Goal: Entertainment & Leisure: Browse casually

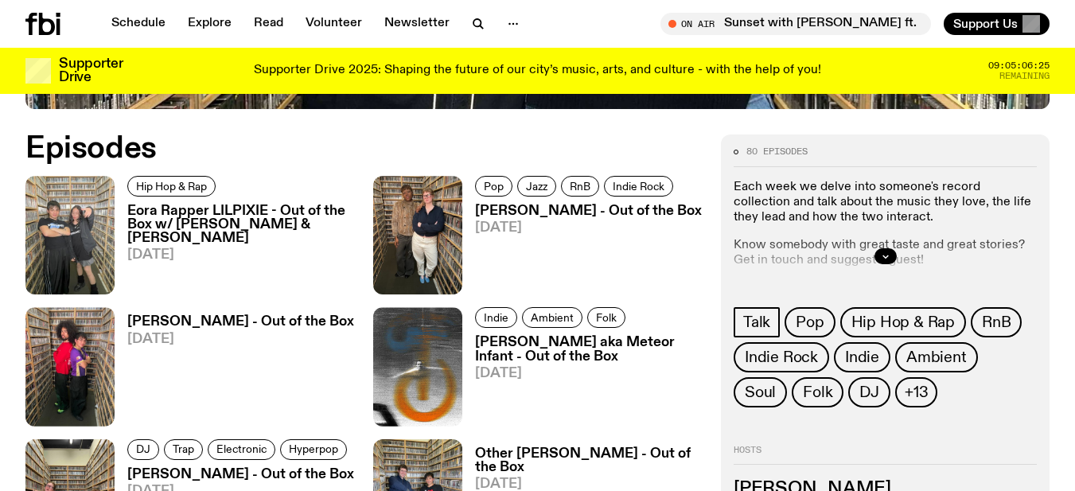
scroll to position [709, 0]
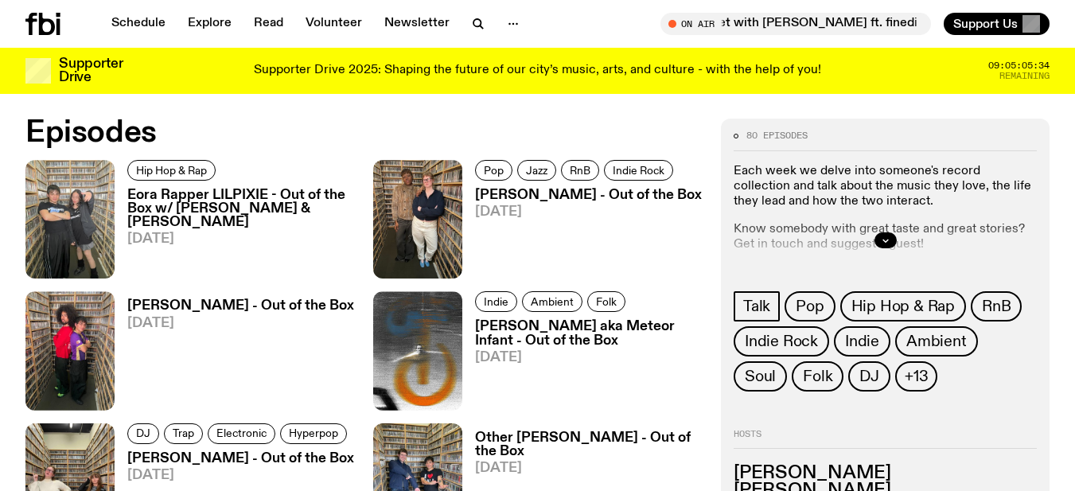
click at [225, 189] on h3 "Eora Rapper LILPIXIE - Out of the Box w/ Matt Do & Kate Saap" at bounding box center [240, 209] width 227 height 41
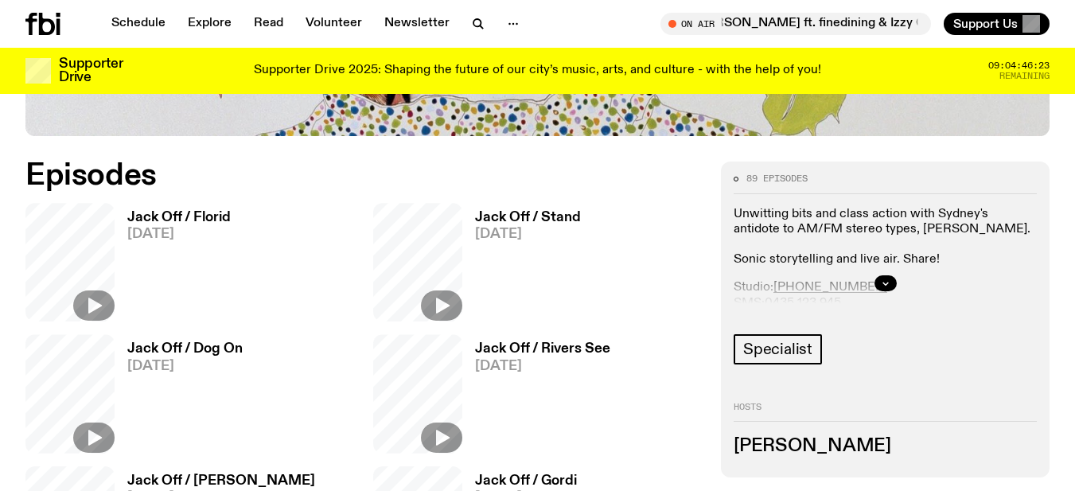
scroll to position [709, 0]
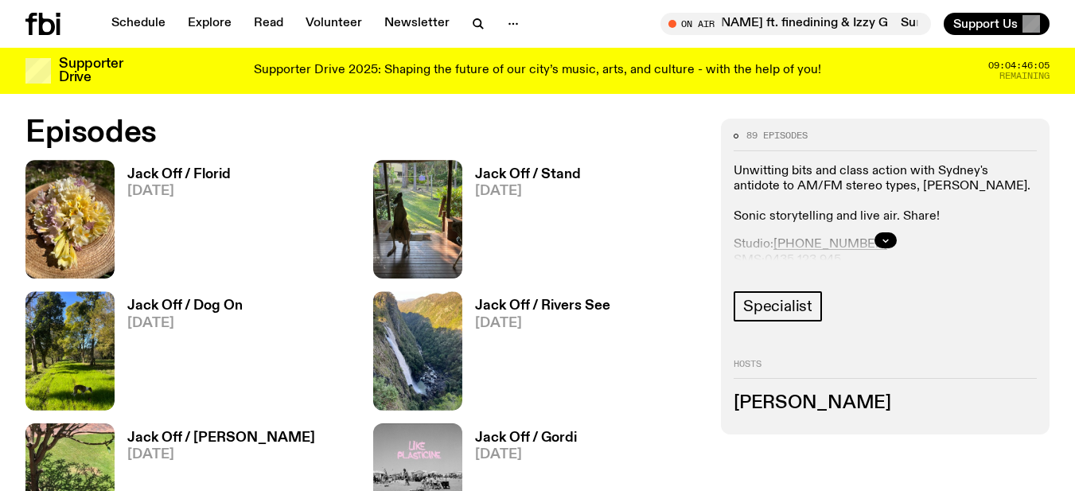
click at [198, 171] on h3 "Jack Off / Florid" at bounding box center [178, 175] width 103 height 14
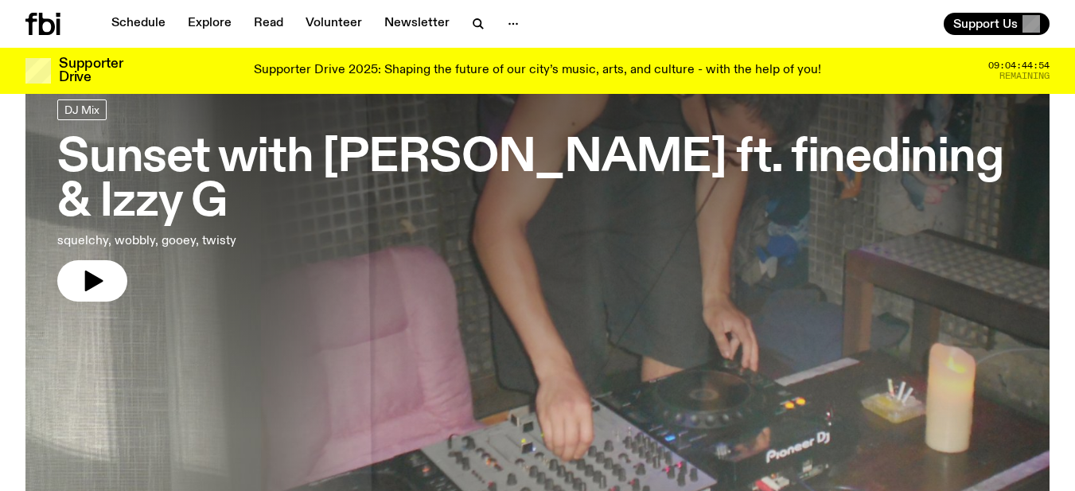
scroll to position [77, 0]
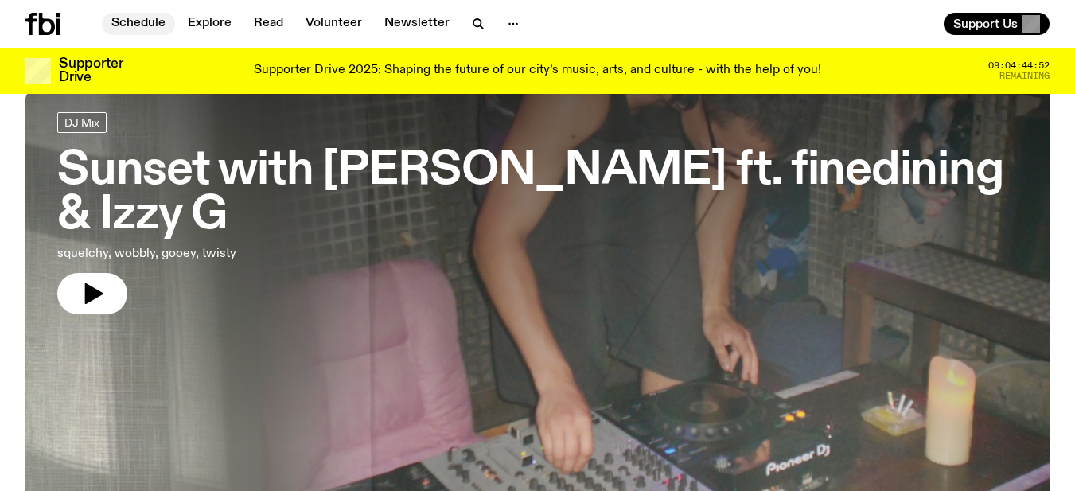
click at [136, 18] on link "Schedule" at bounding box center [138, 24] width 73 height 22
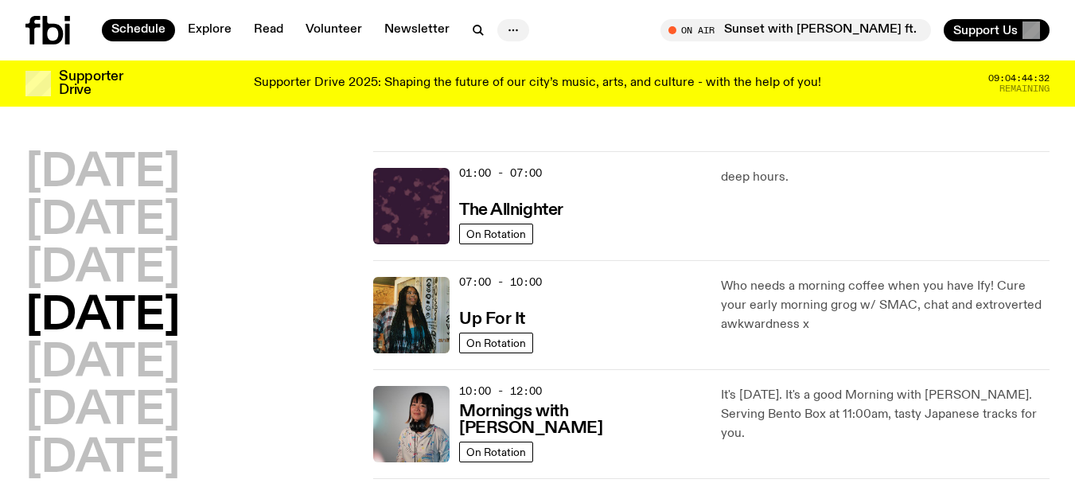
click at [518, 25] on icon "button" at bounding box center [513, 30] width 19 height 19
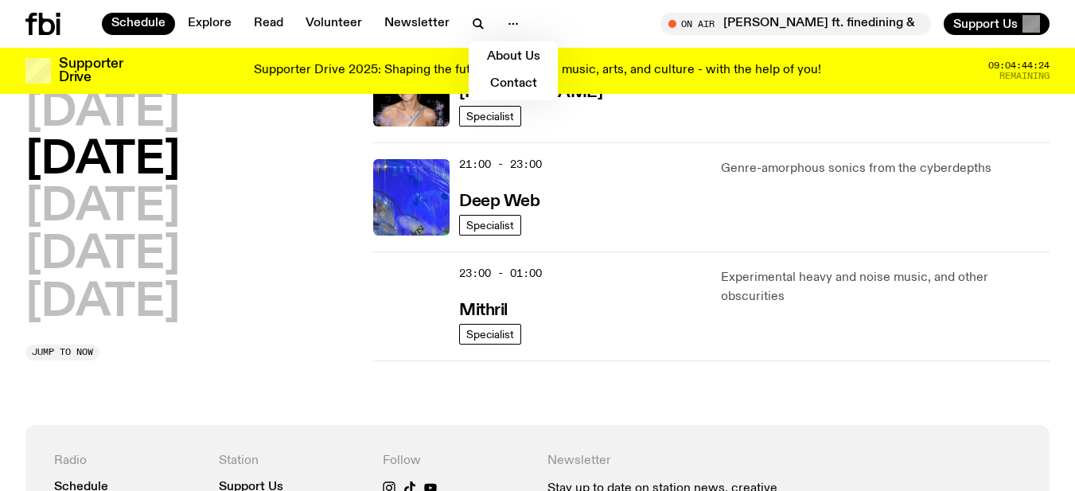
scroll to position [633, 0]
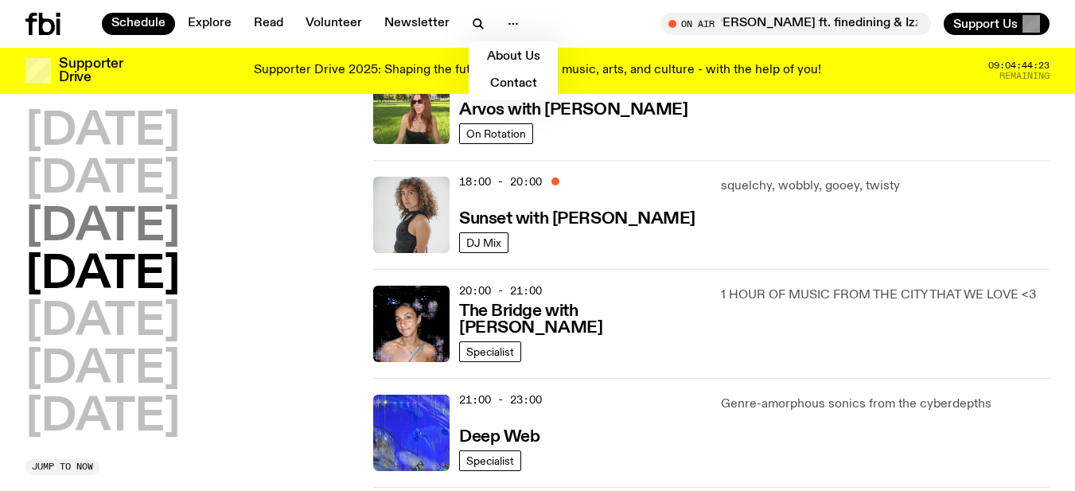
click at [147, 233] on h2 "Wednesday" at bounding box center [102, 227] width 154 height 45
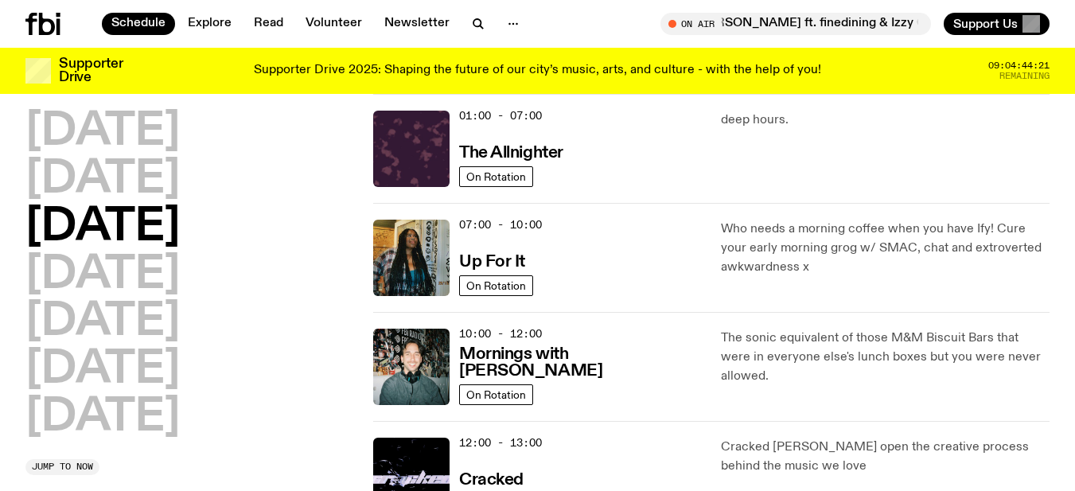
scroll to position [0, 0]
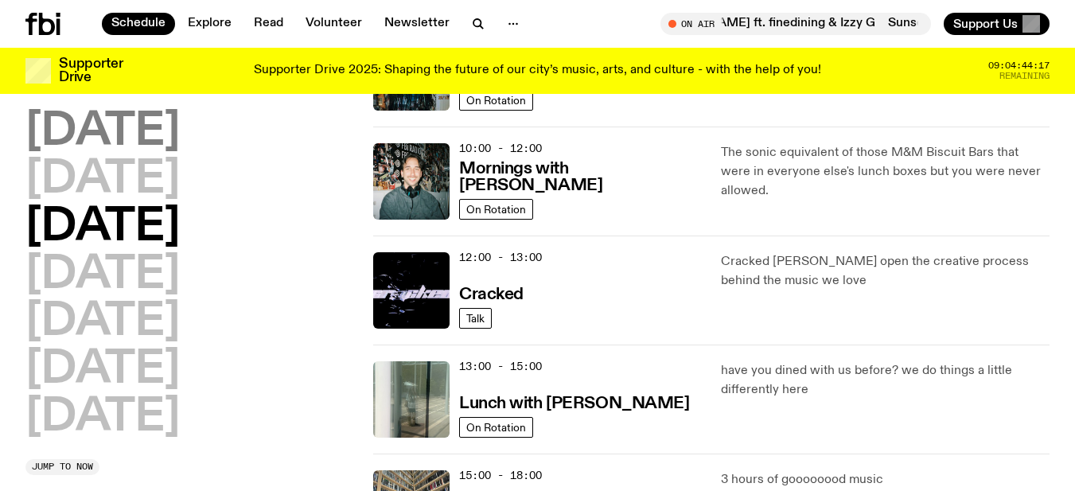
click at [171, 133] on h2 "Monday" at bounding box center [102, 132] width 154 height 45
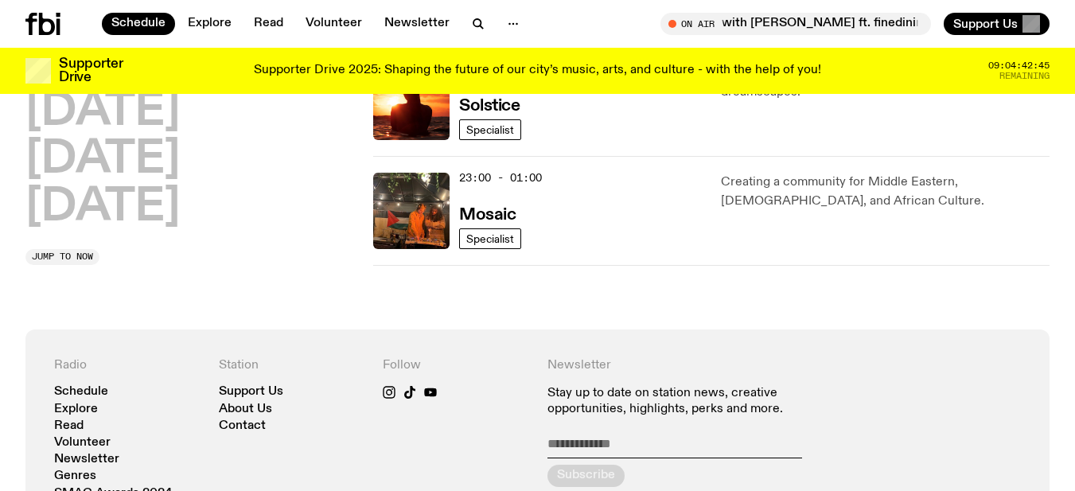
scroll to position [841, 0]
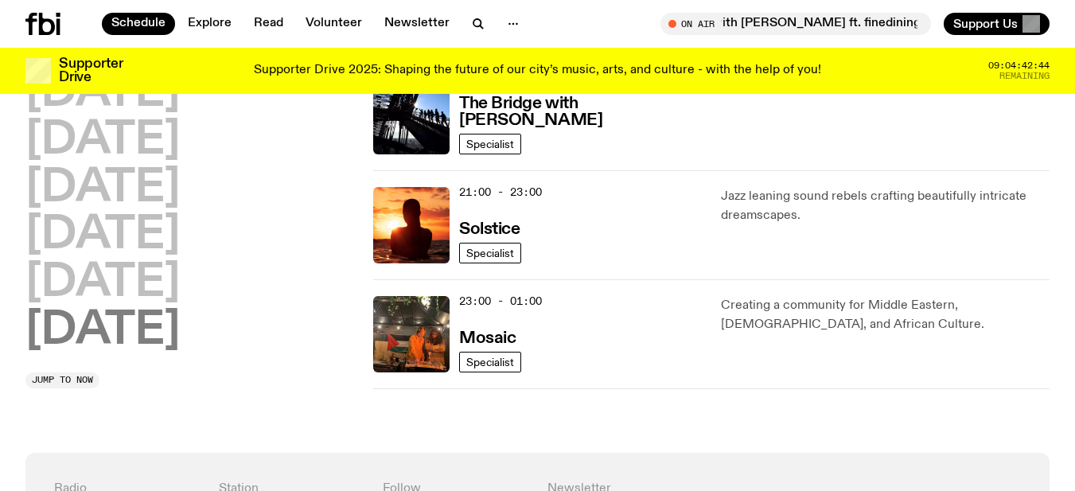
click at [139, 336] on h2 "Sunday" at bounding box center [102, 331] width 154 height 45
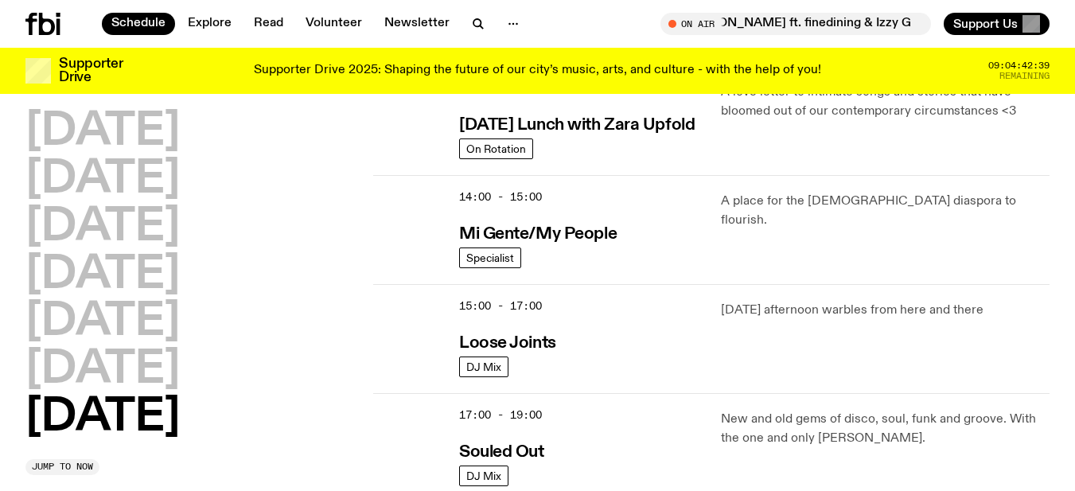
scroll to position [789, 0]
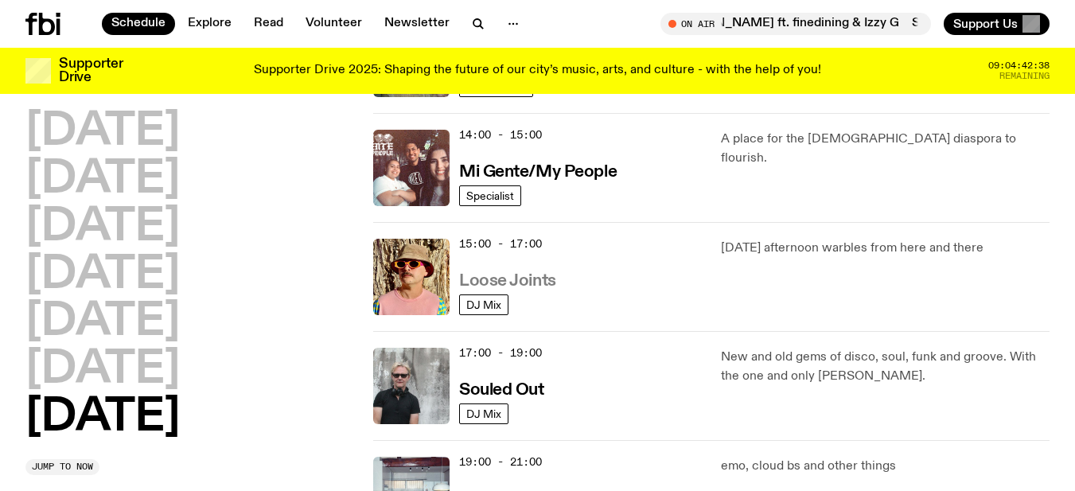
click at [530, 275] on h3 "Loose Joints" at bounding box center [507, 281] width 97 height 17
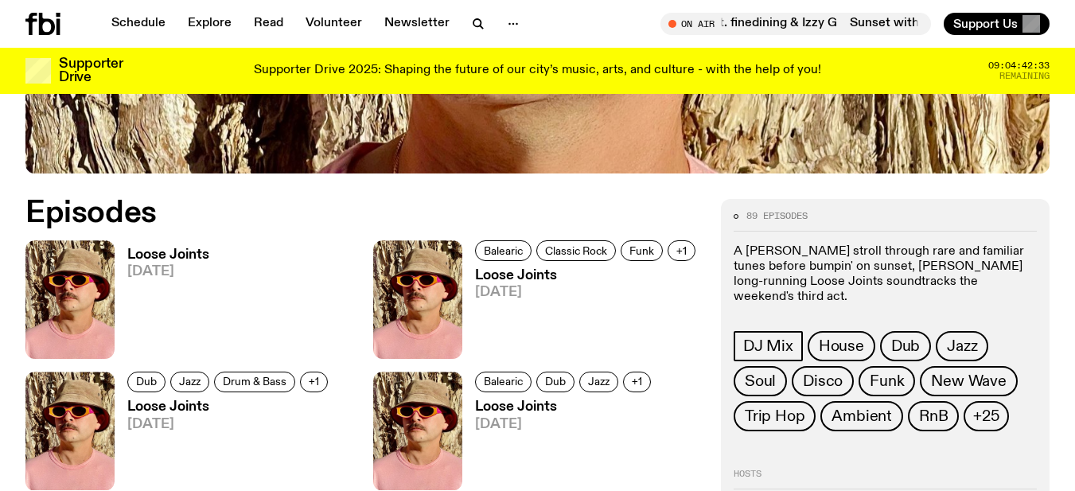
scroll to position [630, 0]
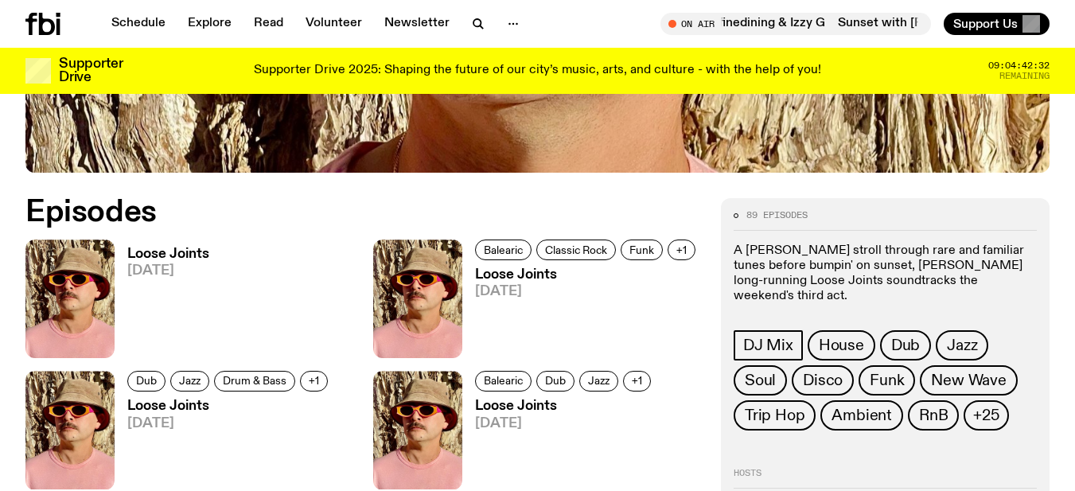
click at [162, 252] on h3 "Loose Joints" at bounding box center [168, 255] width 82 height 14
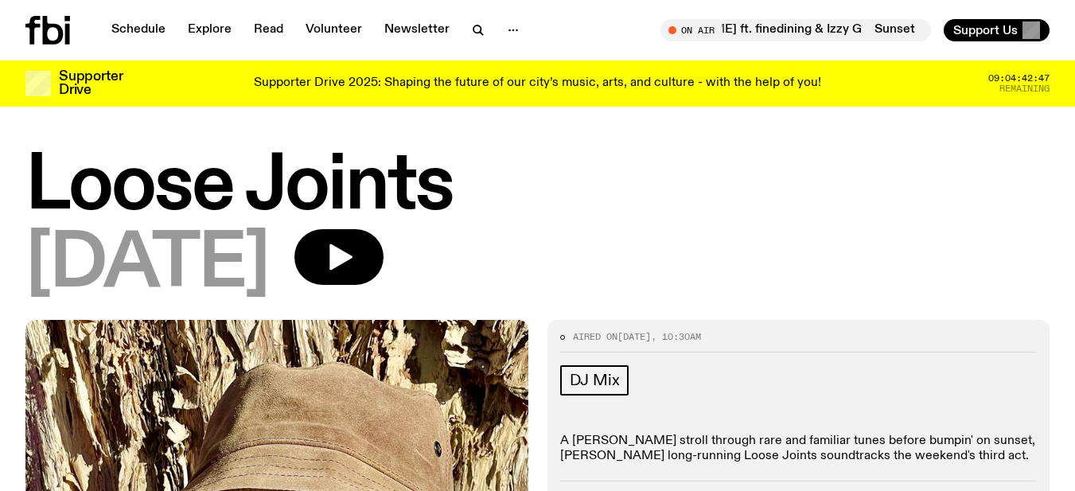
click at [633, 208] on h1 "Loose Joints" at bounding box center [537, 187] width 1024 height 72
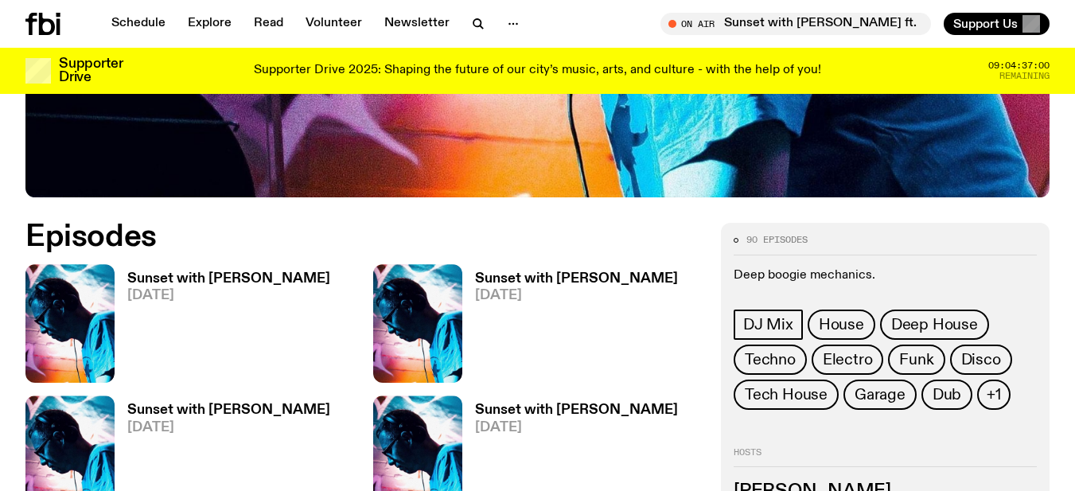
scroll to position [708, 0]
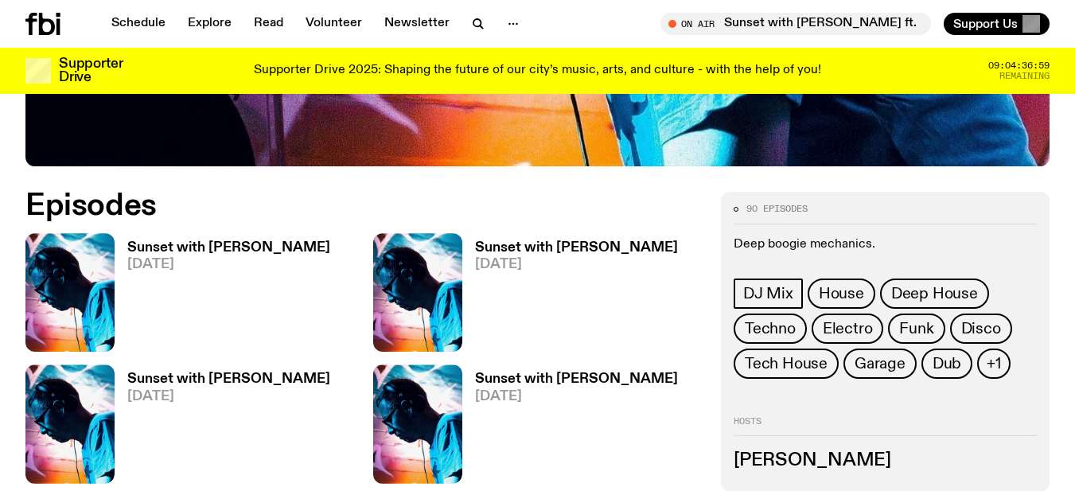
click at [188, 241] on h3 "Sunset with [PERSON_NAME]" at bounding box center [228, 248] width 203 height 14
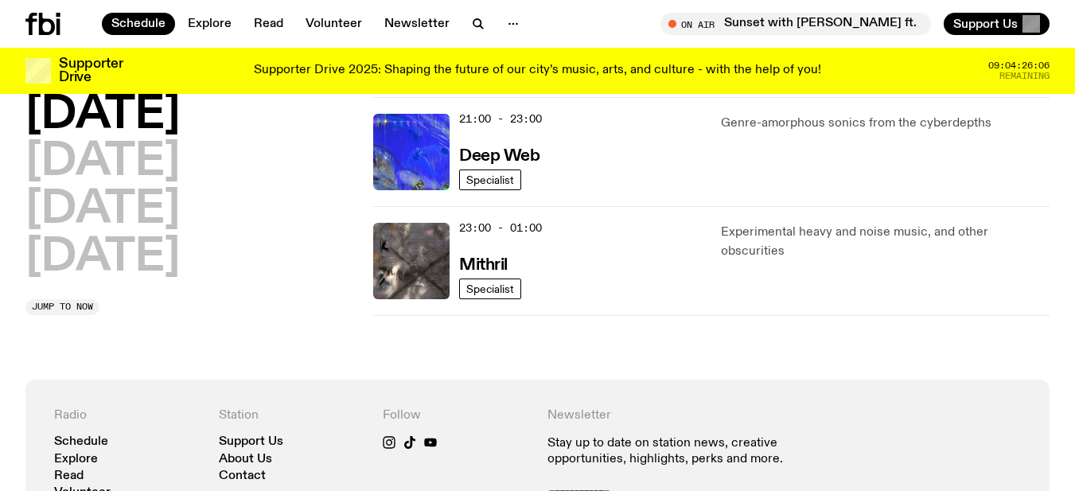
scroll to position [870, 0]
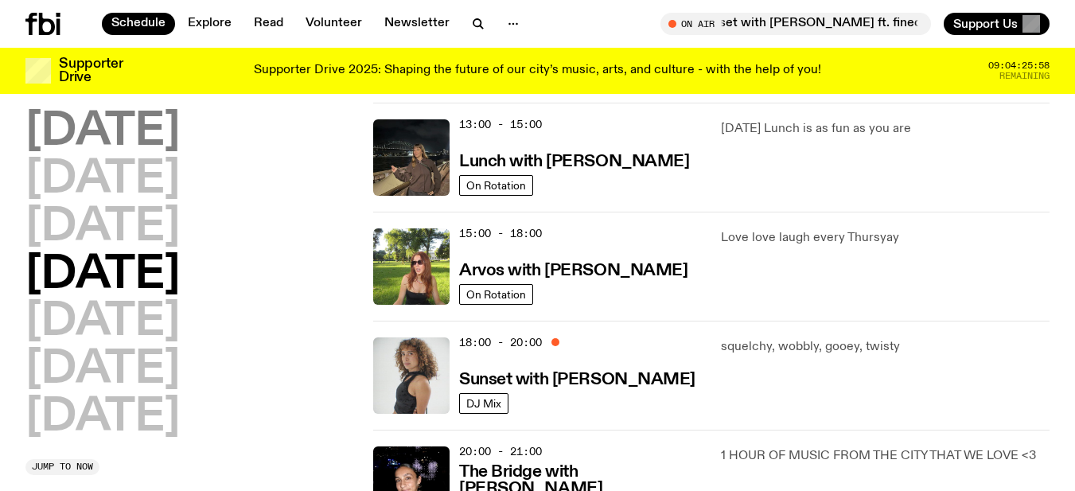
click at [180, 127] on h2 "Monday" at bounding box center [102, 132] width 154 height 45
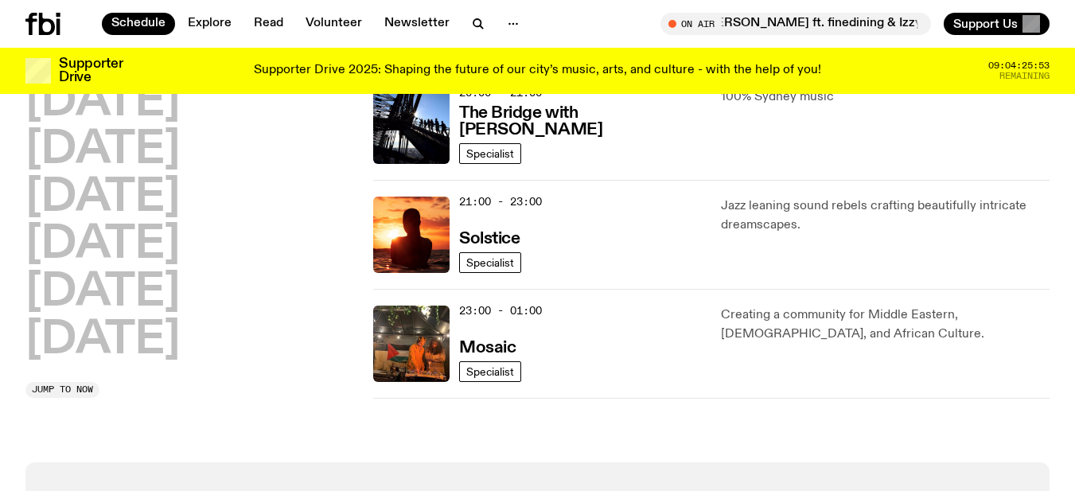
scroll to position [841, 0]
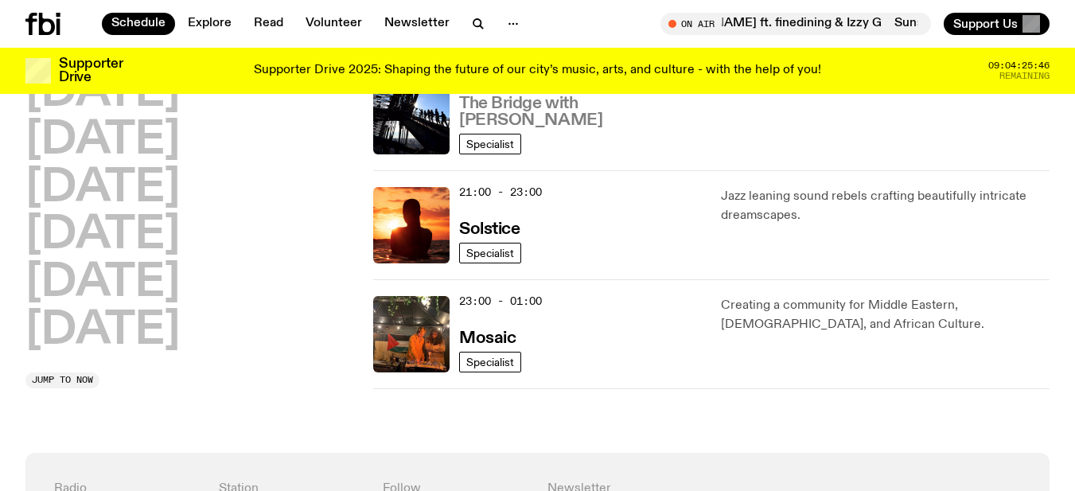
click at [607, 118] on h3 "The Bridge with [PERSON_NAME]" at bounding box center [580, 112] width 243 height 33
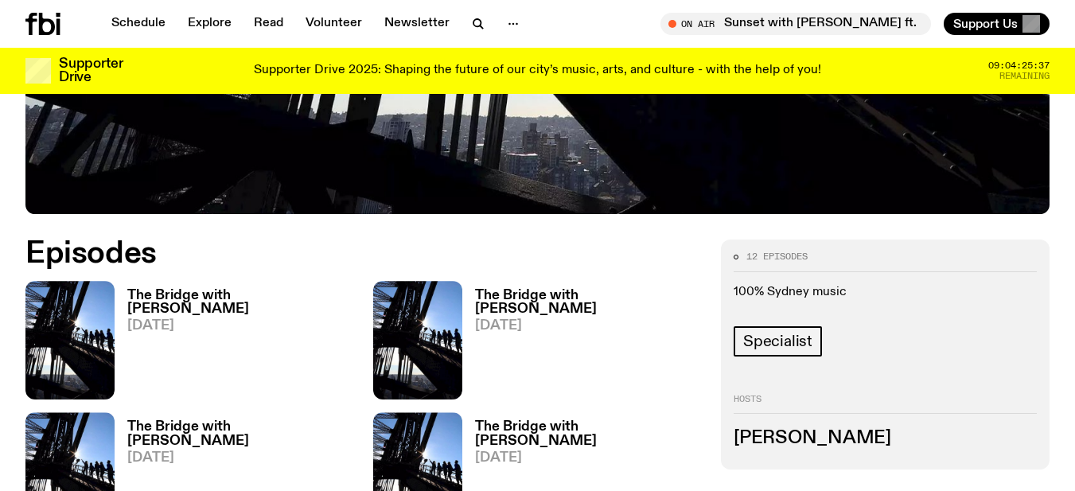
scroll to position [708, 0]
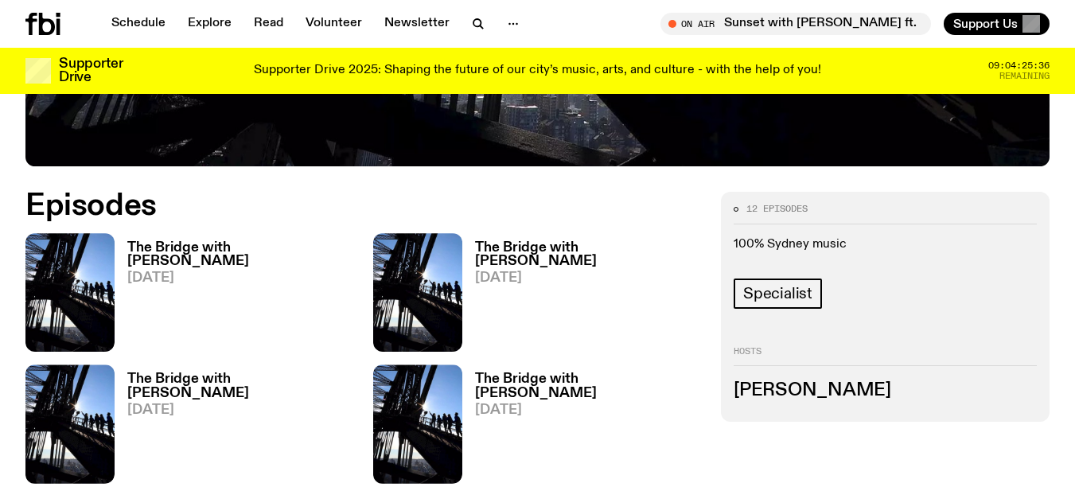
click at [202, 235] on div "The Bridge with [PERSON_NAME] [DATE]" at bounding box center [235, 292] width 240 height 119
click at [211, 247] on h3 "The Bridge with [PERSON_NAME]" at bounding box center [240, 254] width 227 height 27
